Goal: Information Seeking & Learning: Learn about a topic

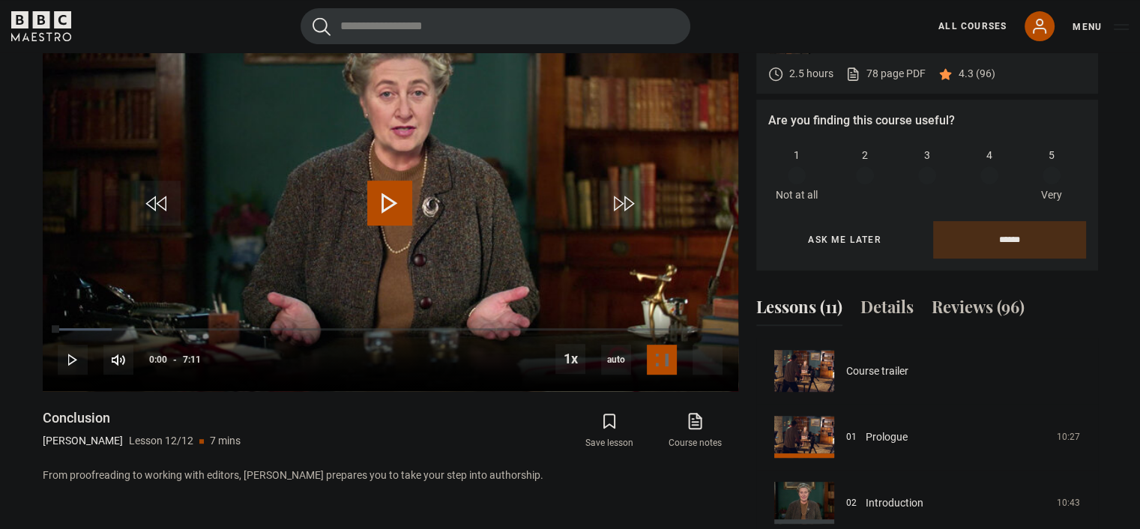
scroll to position [653, 0]
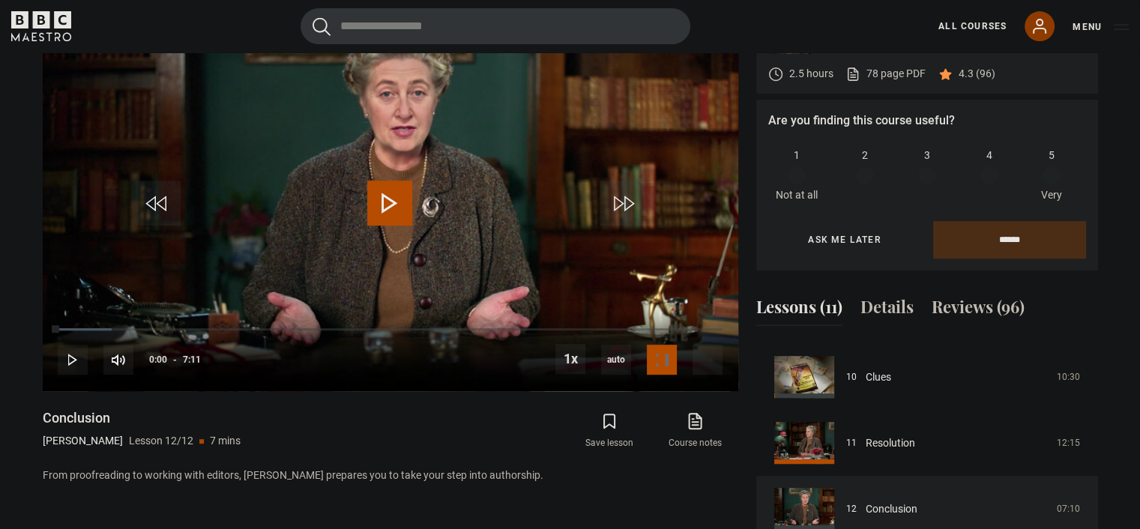
click at [1044, 25] on icon at bounding box center [1039, 26] width 18 height 18
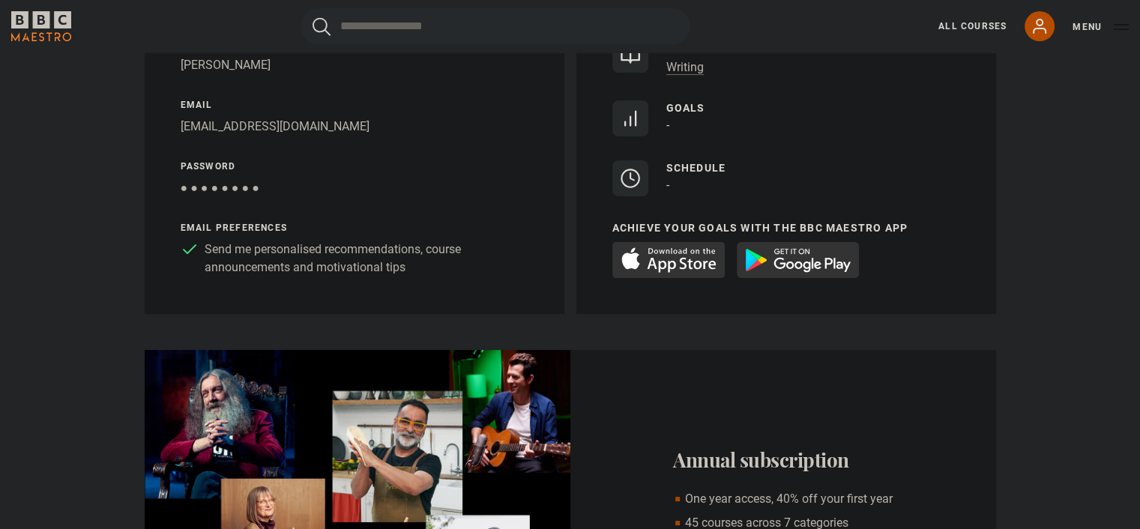
scroll to position [276, 0]
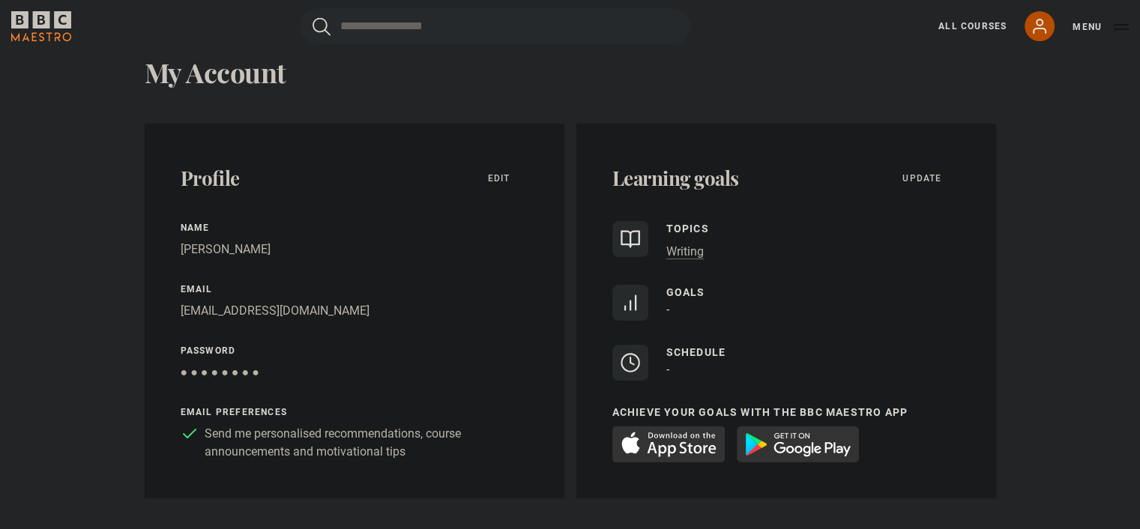
scroll to position [0, 0]
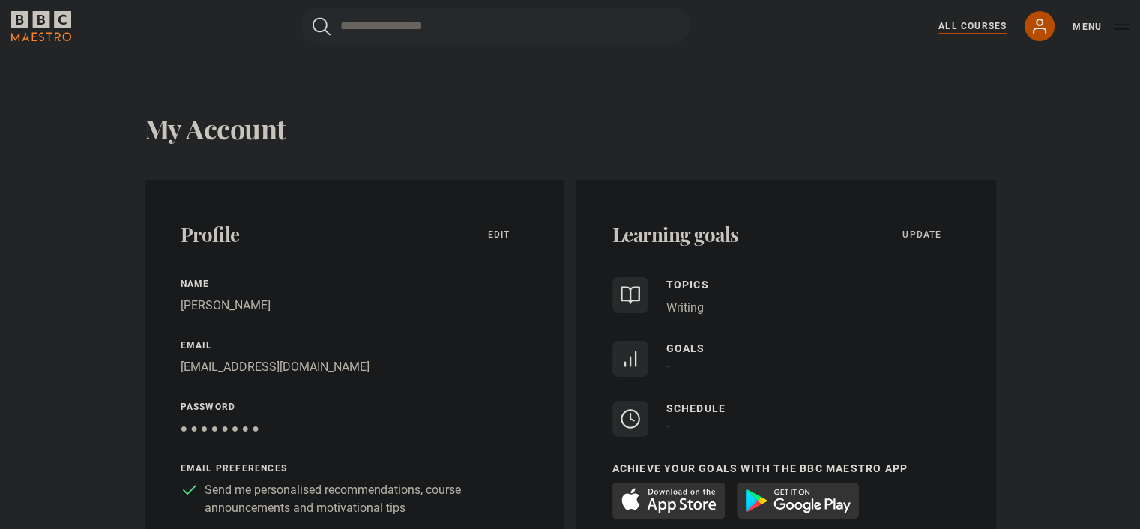
click at [957, 23] on link "All Courses" at bounding box center [972, 25] width 68 height 13
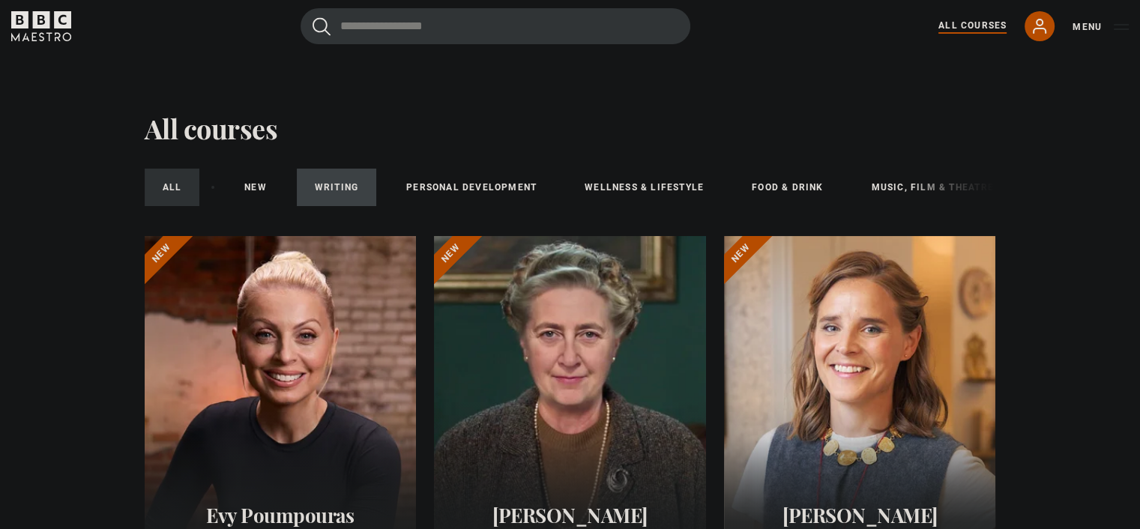
click at [326, 187] on link "Writing" at bounding box center [336, 187] width 79 height 37
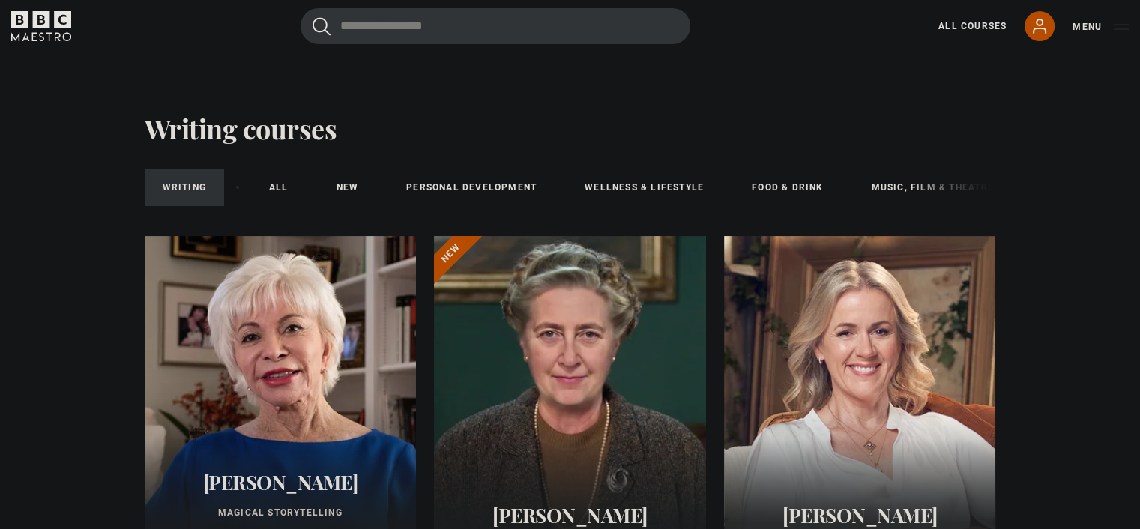
click at [913, 187] on div "Writing All courses New courses Personal Development Wellness & Lifestyle Food …" at bounding box center [570, 187] width 851 height 49
click at [883, 187] on link "Music, Film & Theatre" at bounding box center [932, 187] width 158 height 37
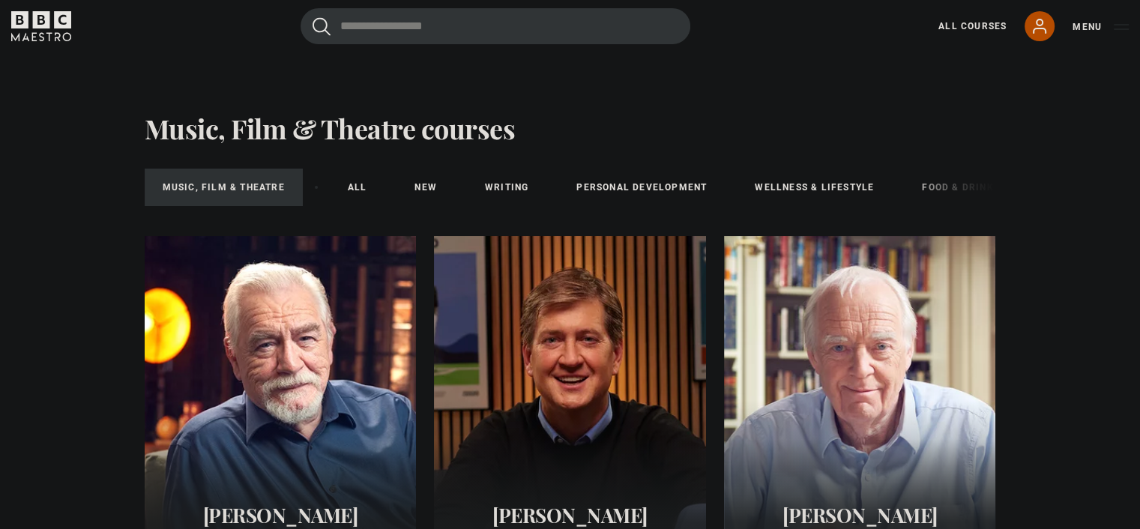
click at [950, 182] on div "Music, Film & Theatre All courses New courses Writing Personal Development Well…" at bounding box center [570, 187] width 851 height 49
click at [947, 184] on div "Music, Film & Theatre All courses New courses Writing Personal Development Well…" at bounding box center [570, 187] width 851 height 49
click at [936, 190] on div "Music, Film & Theatre All courses New courses Writing Personal Development Well…" at bounding box center [570, 187] width 851 height 49
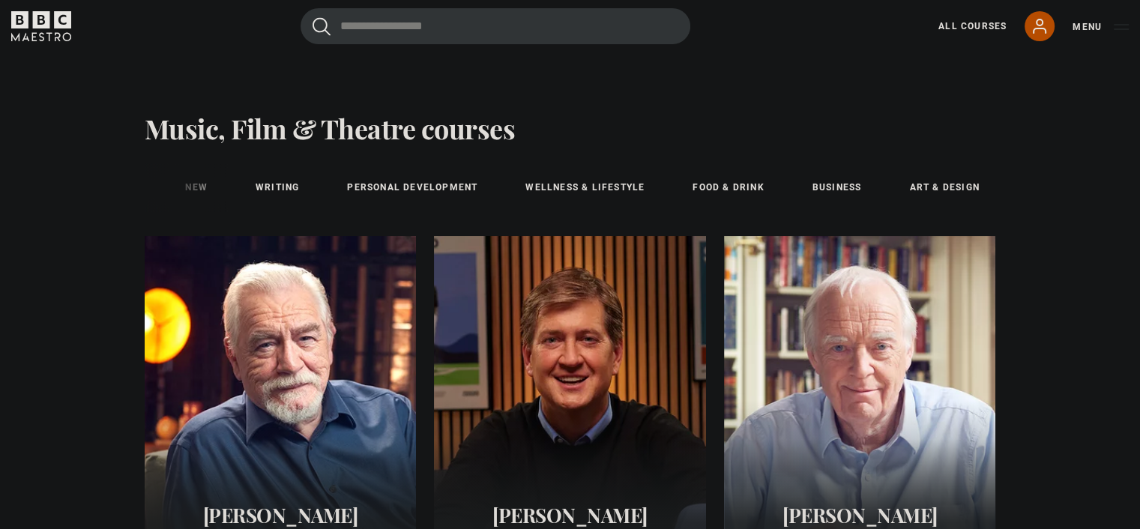
scroll to position [0, 235]
click at [736, 185] on link "Food & Drink" at bounding box center [721, 187] width 107 height 37
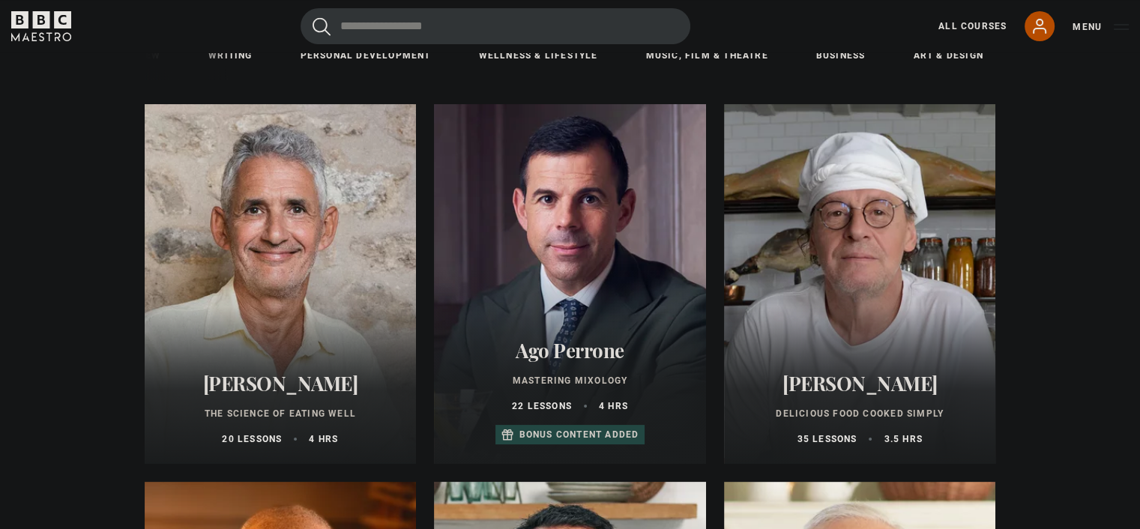
scroll to position [0, 235]
click at [827, 58] on link "Business" at bounding box center [830, 55] width 85 height 37
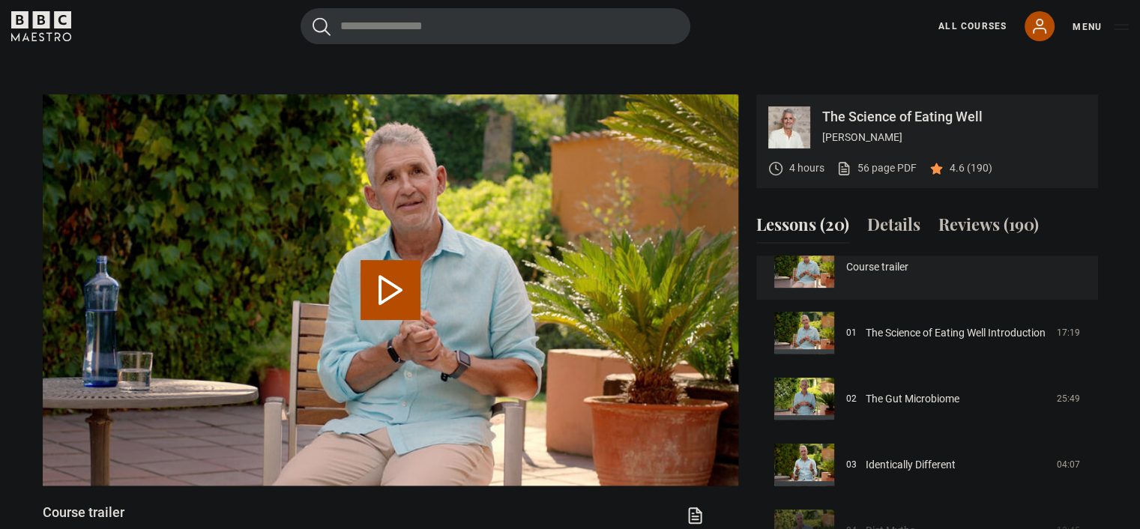
scroll to position [604, 0]
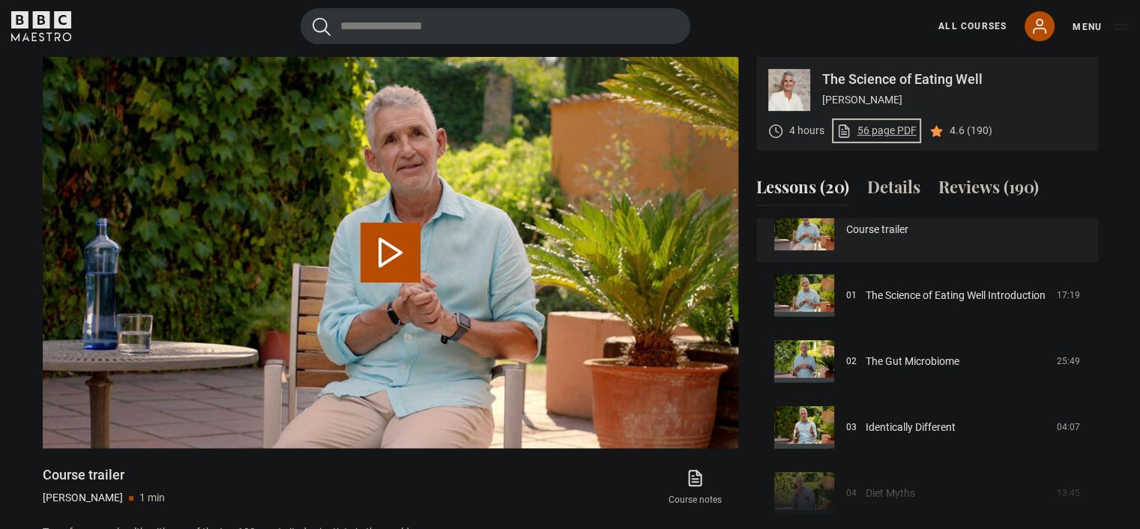
click at [880, 139] on link "56 page PDF (opens in new tab)" at bounding box center [876, 131] width 80 height 16
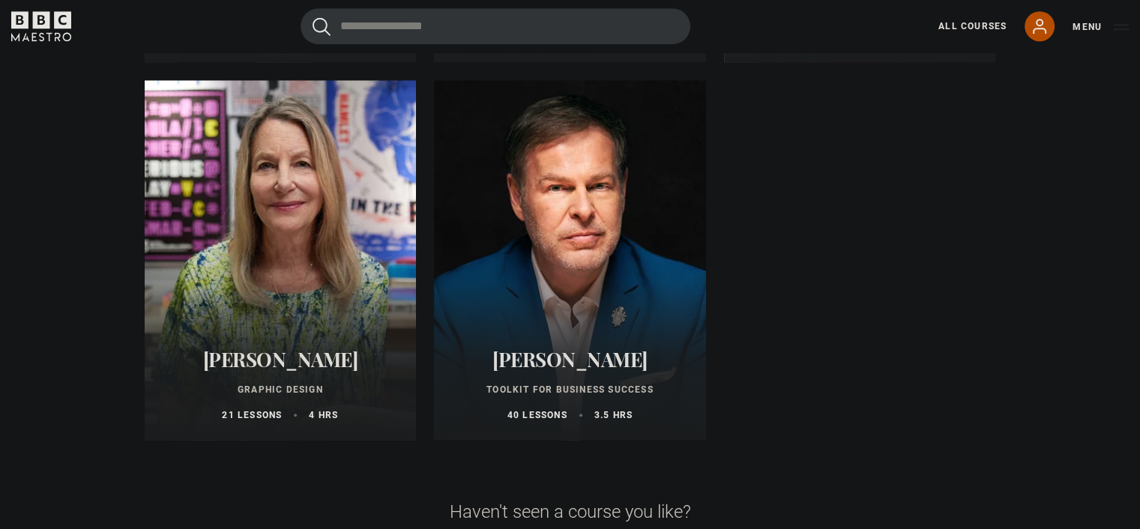
scroll to position [893, 0]
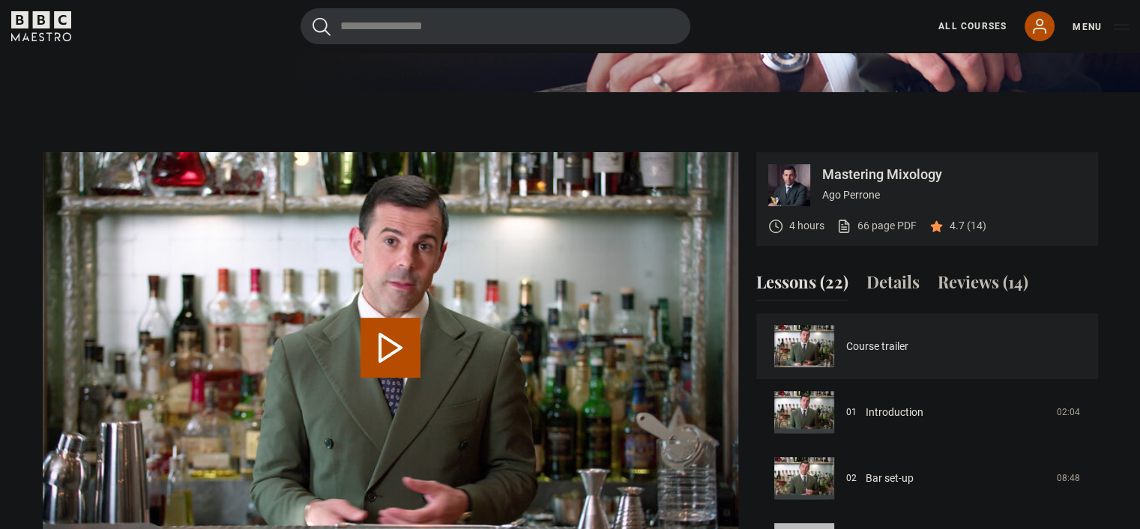
scroll to position [656, 0]
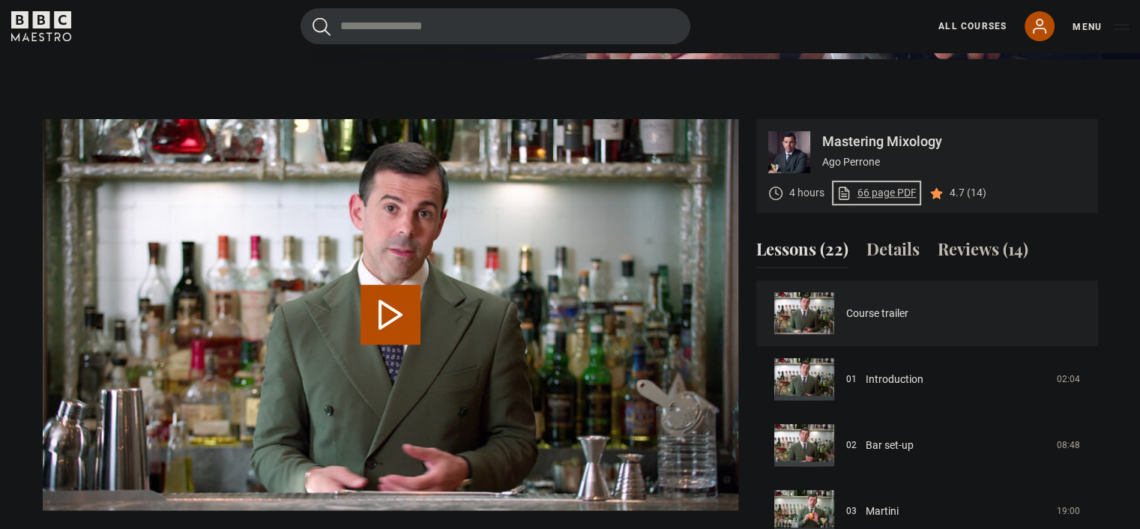
click at [879, 192] on link "66 page PDF (opens in new tab)" at bounding box center [876, 193] width 80 height 16
